Goal: Information Seeking & Learning: Learn about a topic

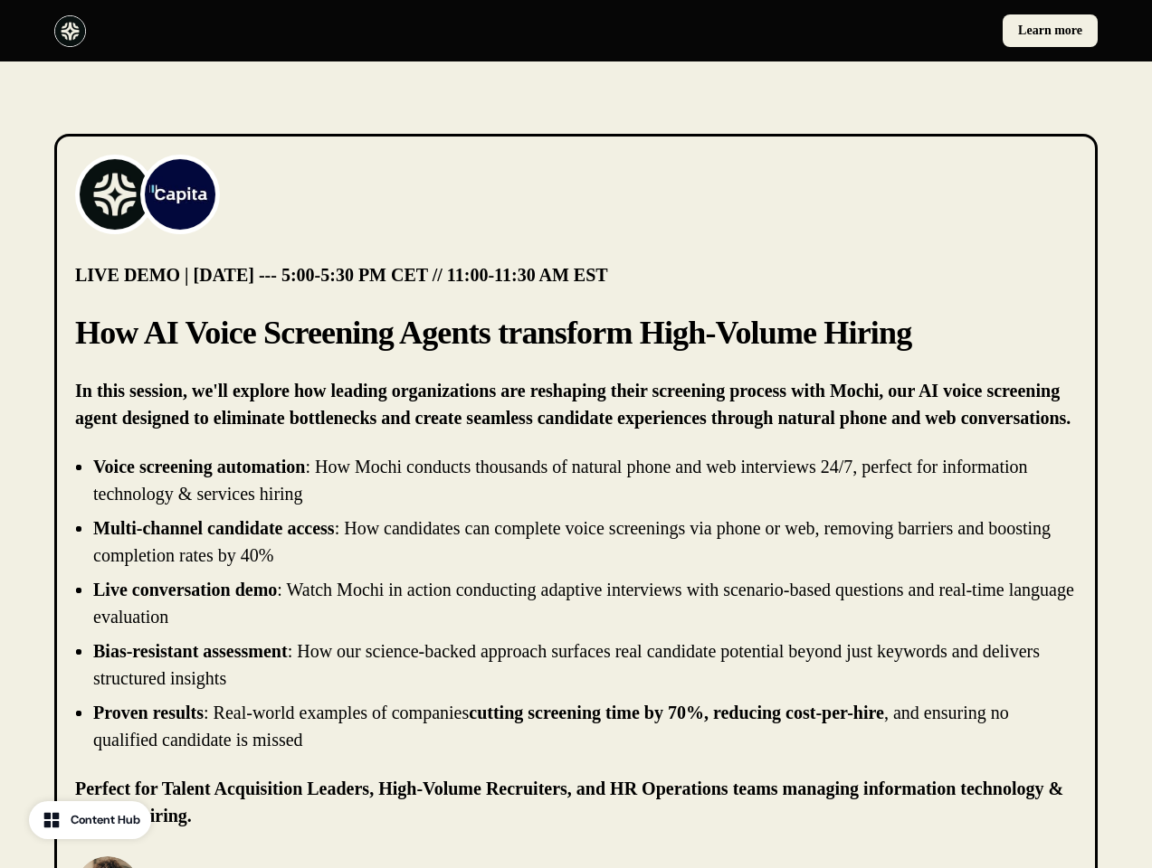
click at [575, 31] on div "Learn more" at bounding box center [576, 31] width 1152 height 62
click at [311, 31] on div at bounding box center [311, 31] width 515 height 32
click at [840, 31] on div "Learn more" at bounding box center [840, 30] width 515 height 33
click at [115, 194] on img at bounding box center [115, 194] width 72 height 72
click at [180, 194] on img at bounding box center [180, 194] width 72 height 72
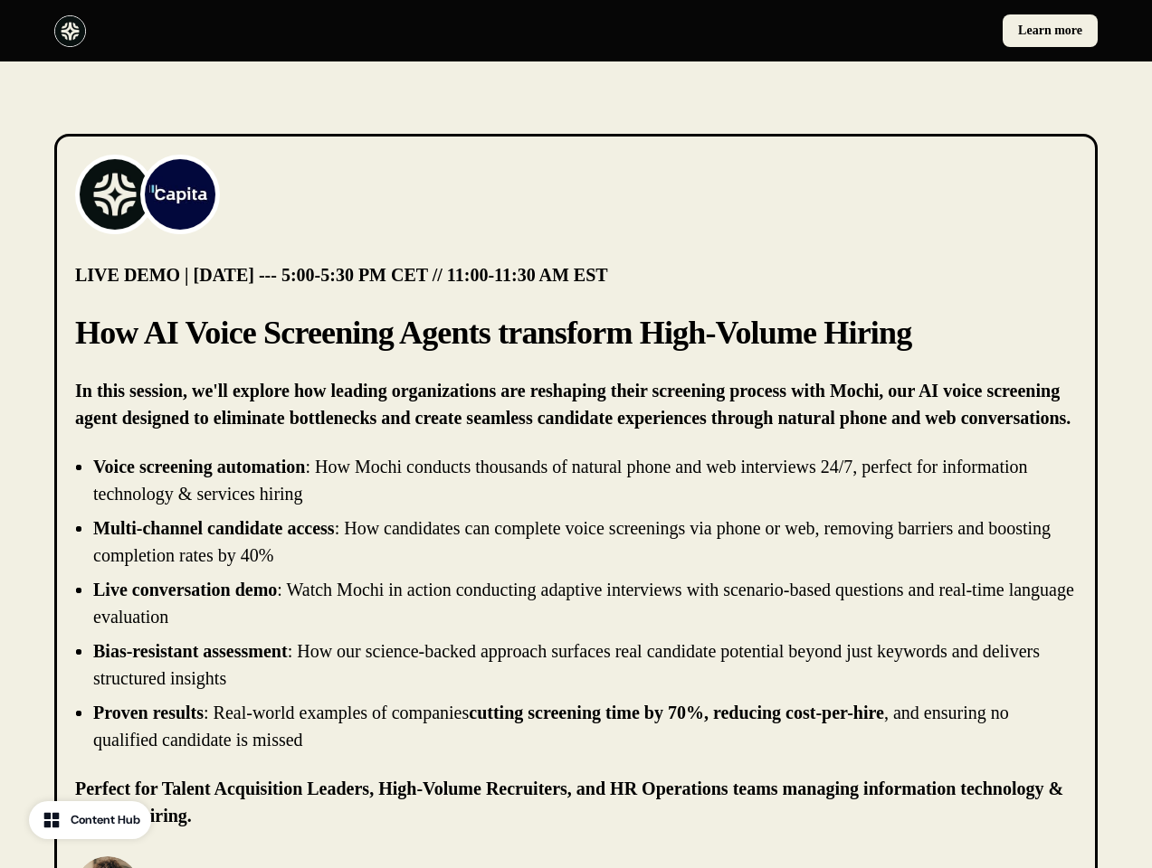
click at [575, 603] on li "Live conversation demo : Watch Mochi in action conducting adaptive interviews w…" at bounding box center [584, 603] width 983 height 54
